Goal: Use online tool/utility: Utilize a website feature to perform a specific function

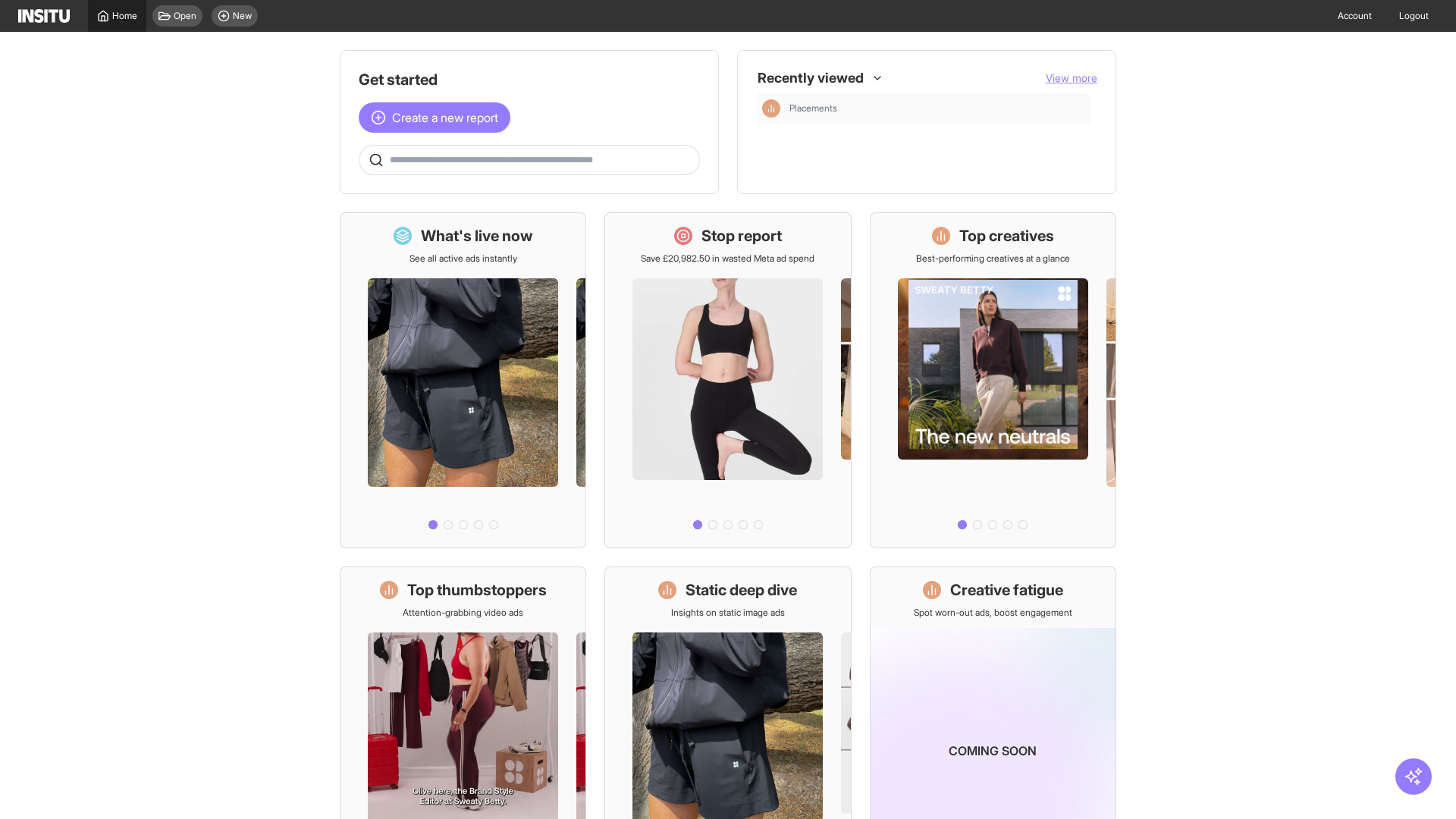
click at [117, 16] on span "Home" at bounding box center [124, 15] width 25 height 12
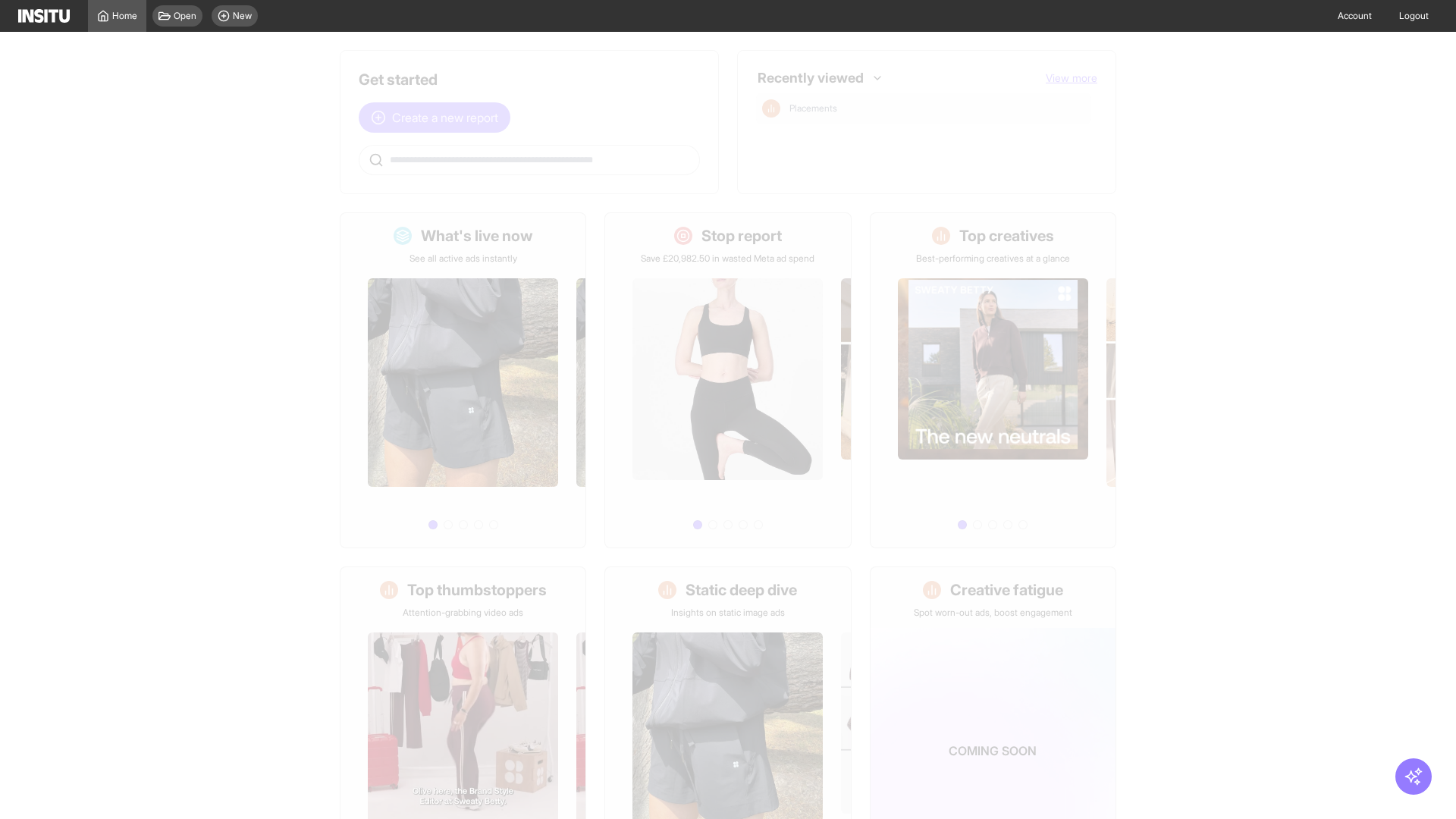
click at [438, 118] on span "Create a new report" at bounding box center [445, 118] width 106 height 18
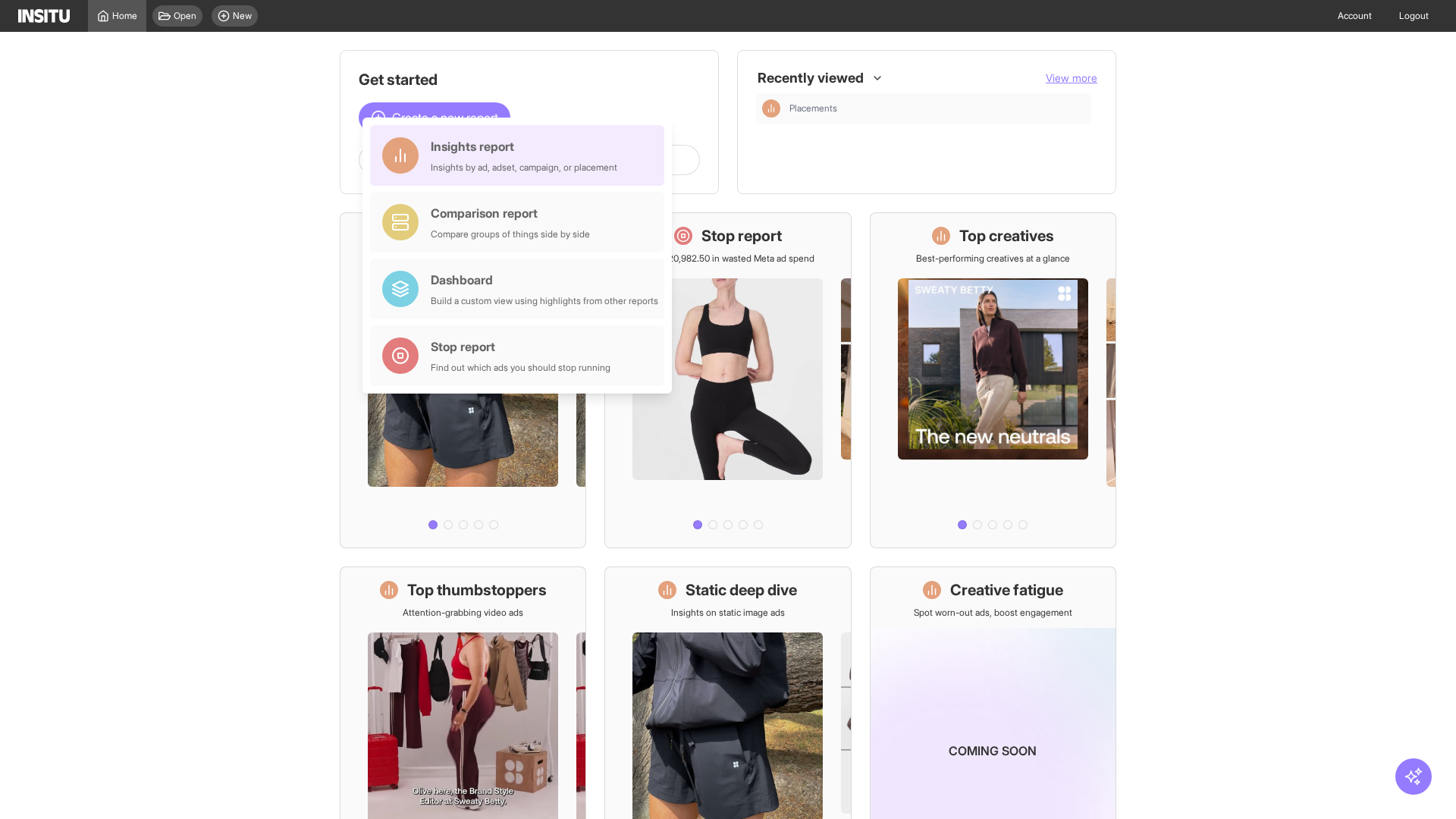
click at [521, 155] on div "Insights report Insights by ad, adset, campaign, or placement" at bounding box center [524, 156] width 186 height 37
